Goal: Information Seeking & Learning: Learn about a topic

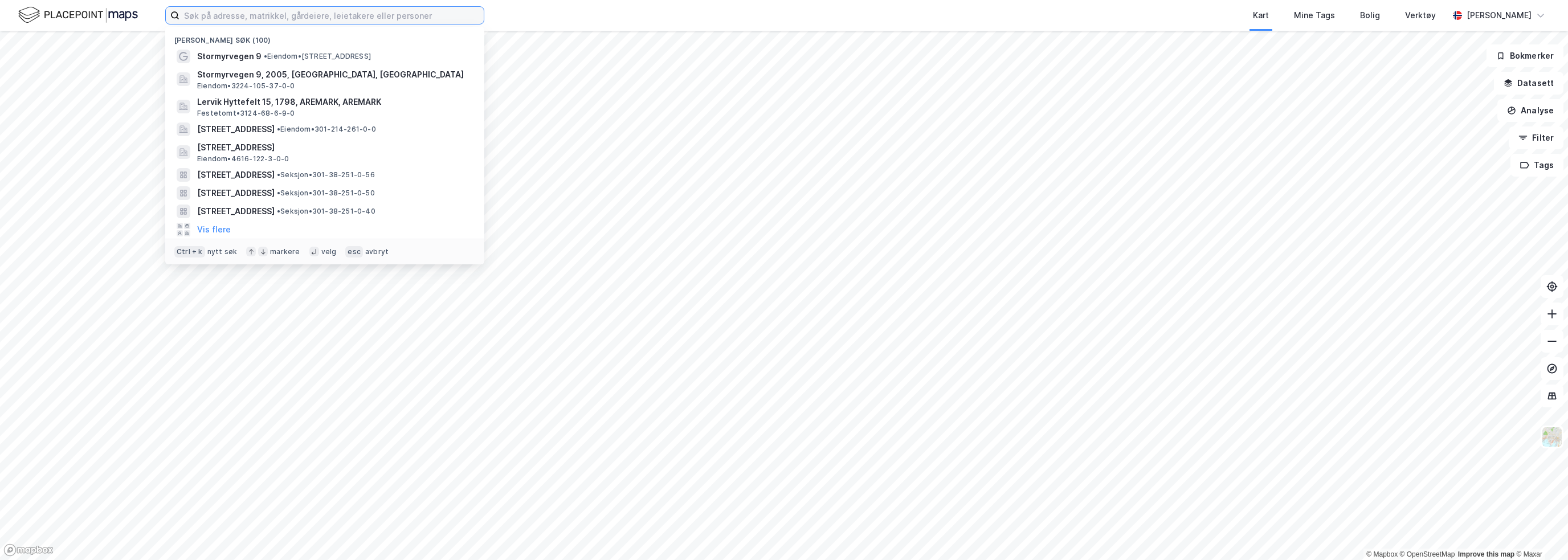
click at [198, 19] on input at bounding box center [332, 15] width 304 height 17
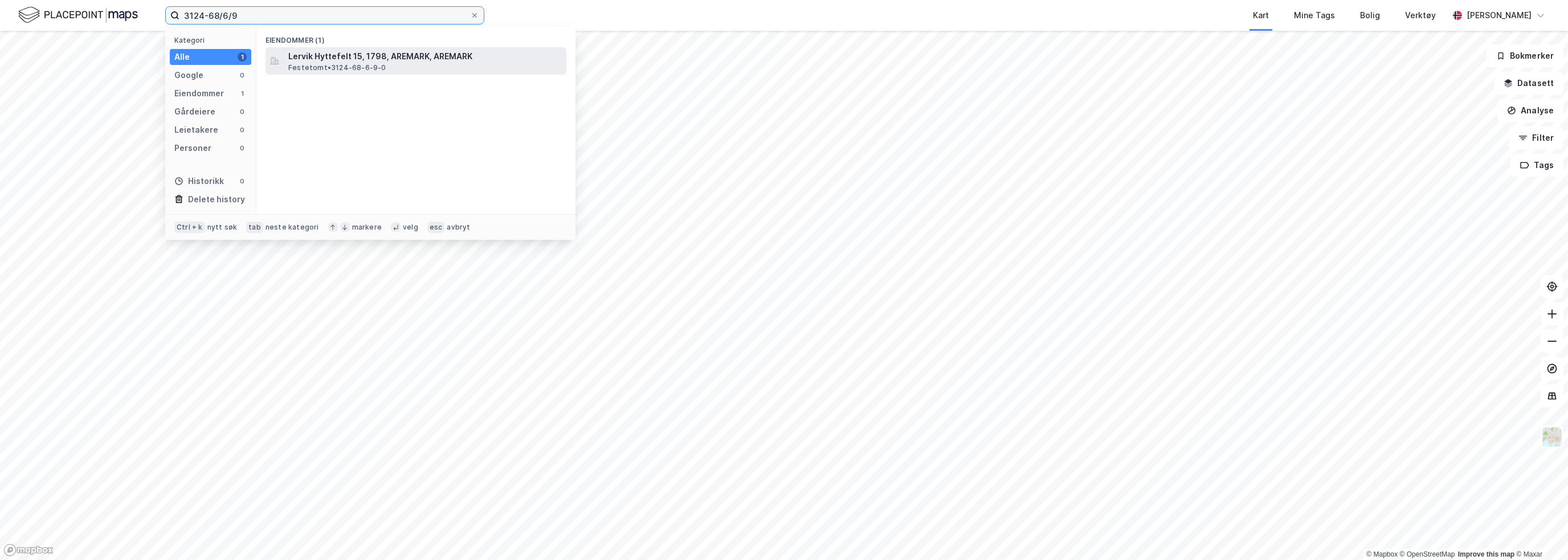
type input "3124-68/6/9"
click at [331, 52] on span "Lervik Hyttefelt 15, 1798, AREMARK, AREMARK" at bounding box center [425, 56] width 273 height 13
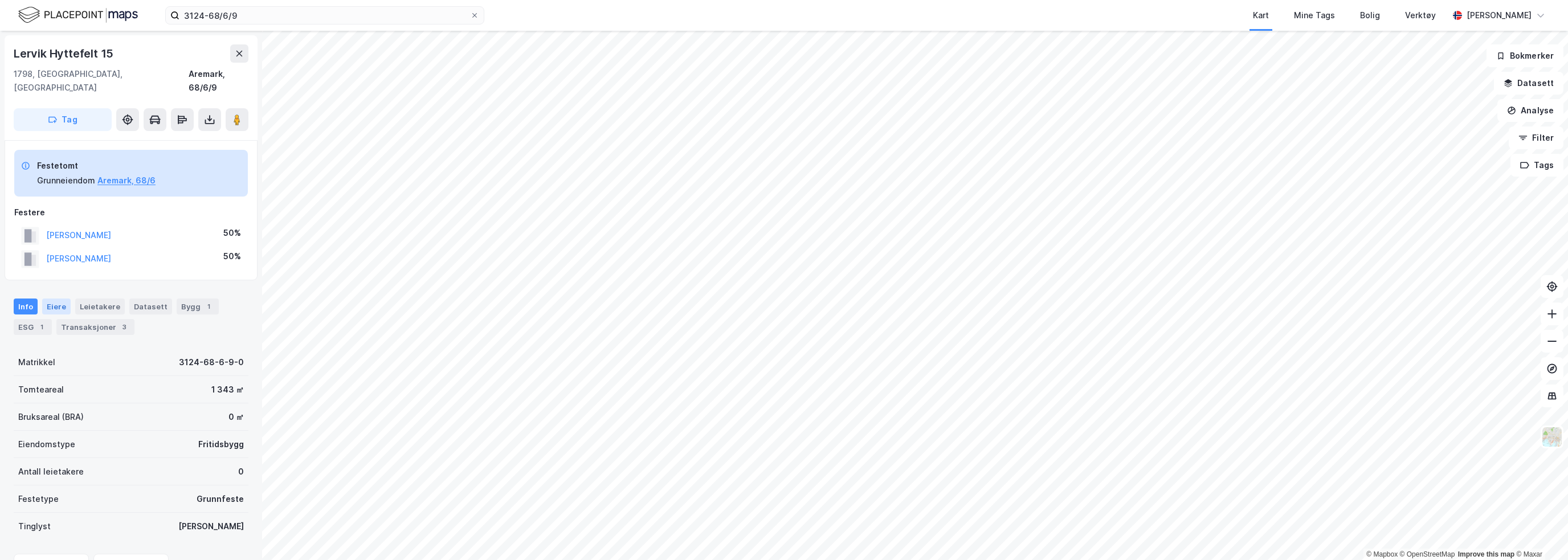
click at [53, 298] on div "Eiere" at bounding box center [56, 306] width 29 height 16
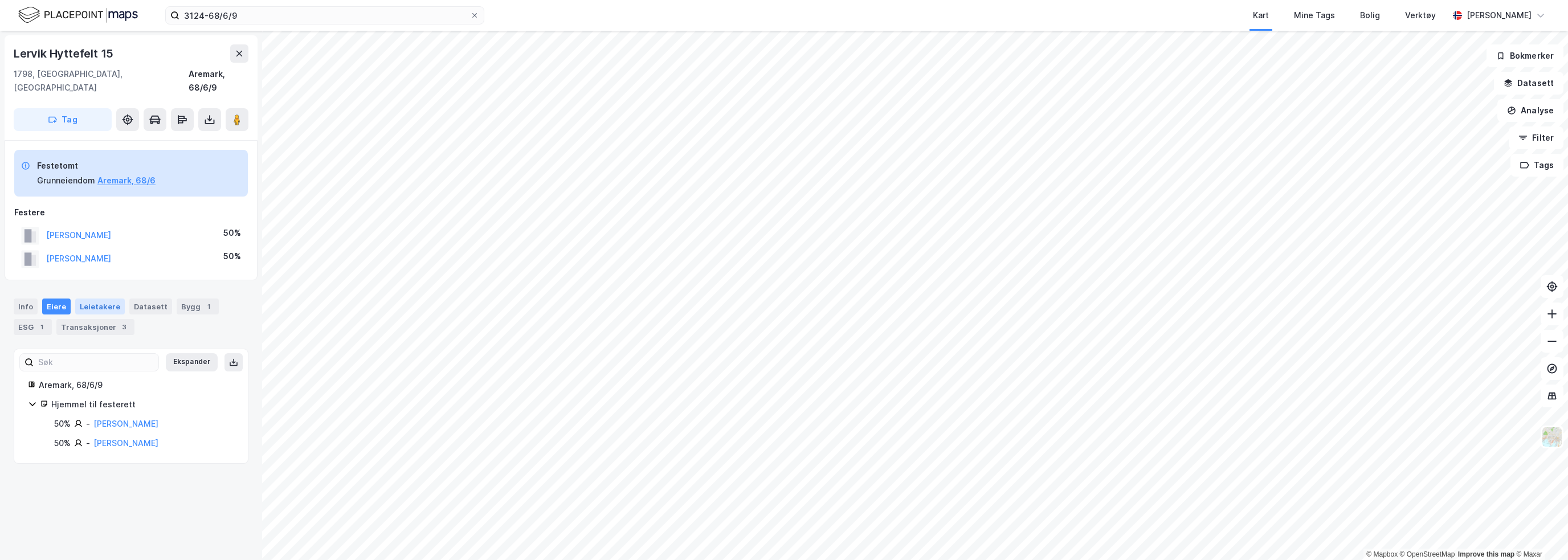
click at [85, 298] on div "Leietakere" at bounding box center [100, 306] width 49 height 16
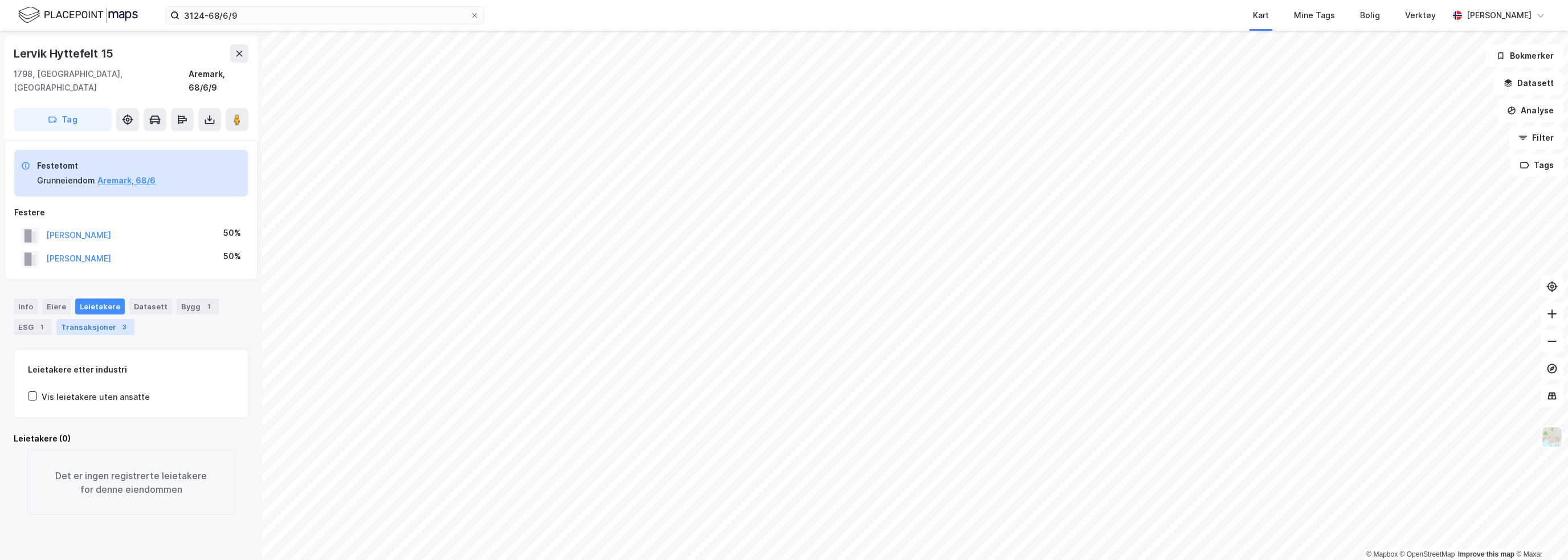
click at [88, 319] on div "Transaksjoner 3" at bounding box center [96, 327] width 78 height 16
